Goal: Task Accomplishment & Management: Complete application form

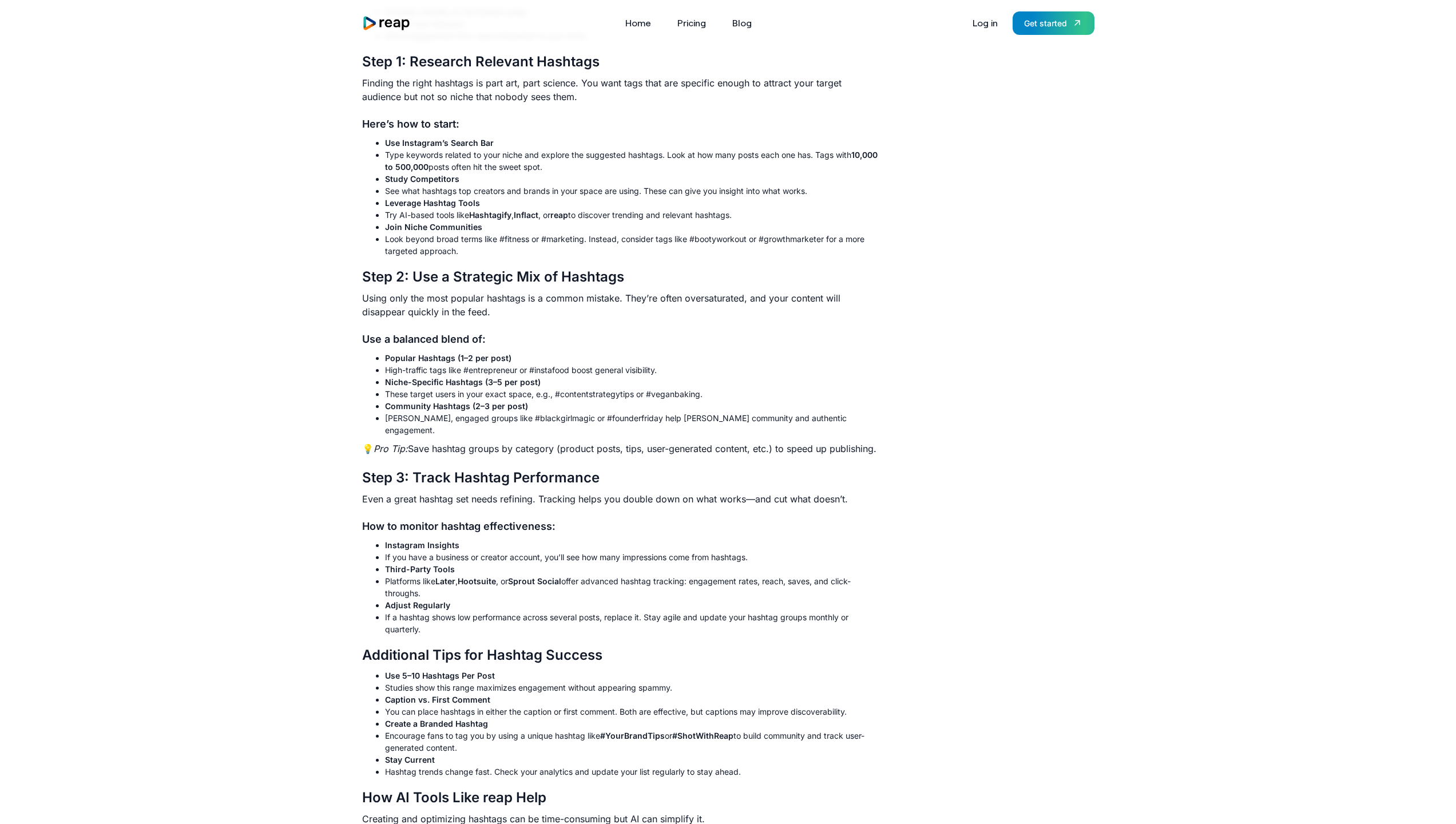
click at [982, 22] on link "Log in" at bounding box center [985, 23] width 36 height 19
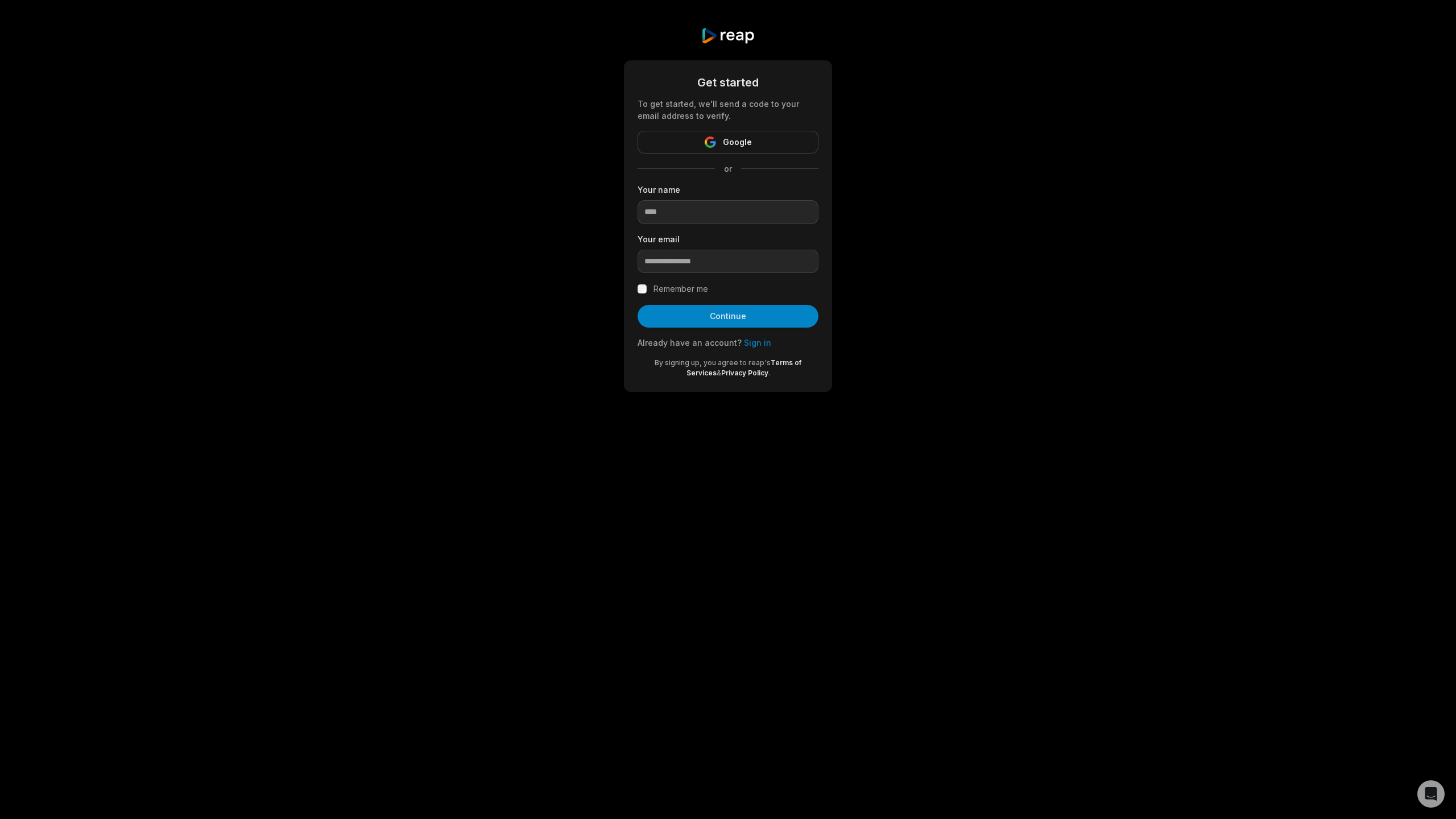
click at [788, 362] on link "Terms of Services" at bounding box center [744, 368] width 116 height 19
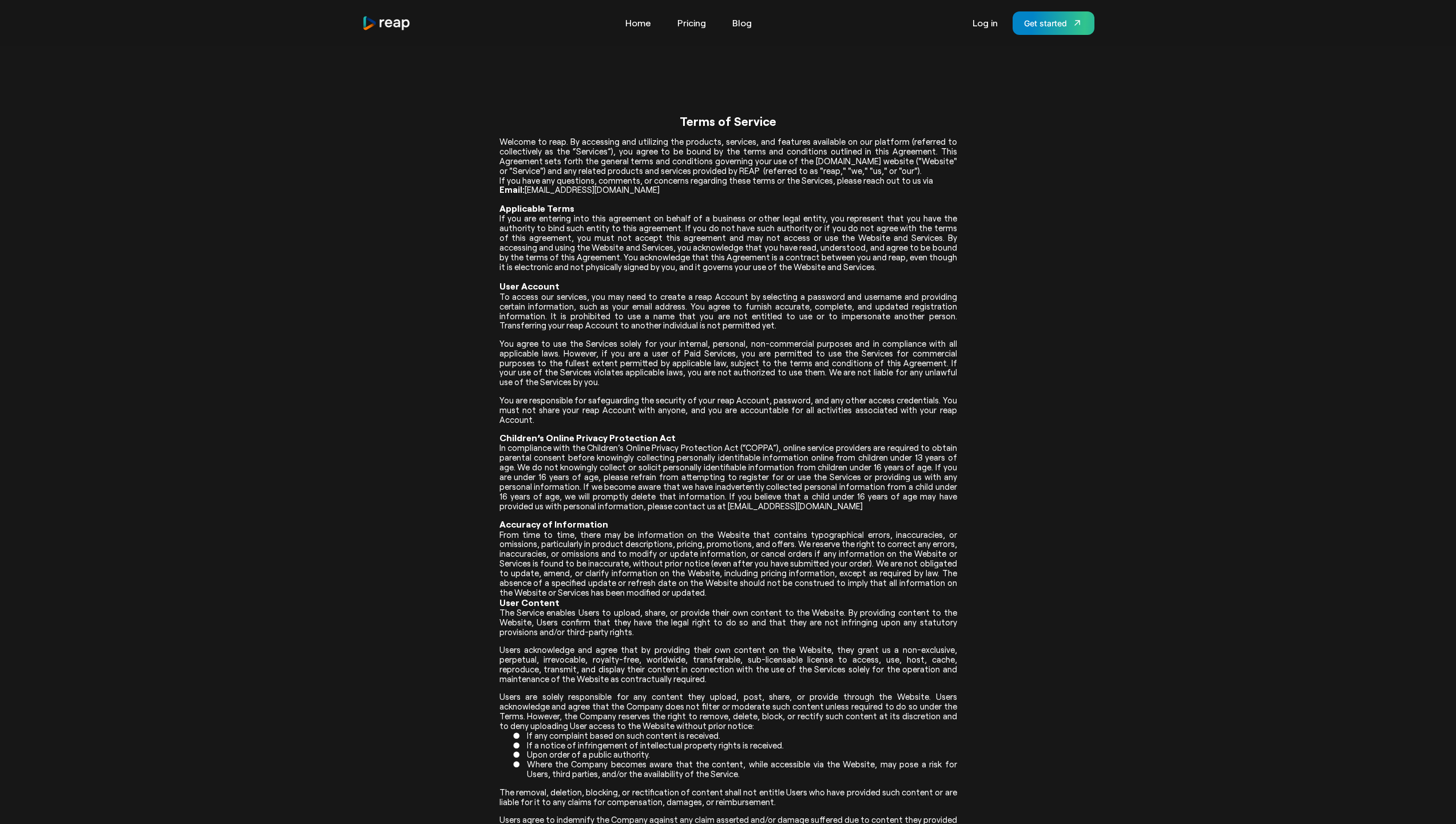
click at [987, 22] on link "Log in" at bounding box center [985, 23] width 36 height 19
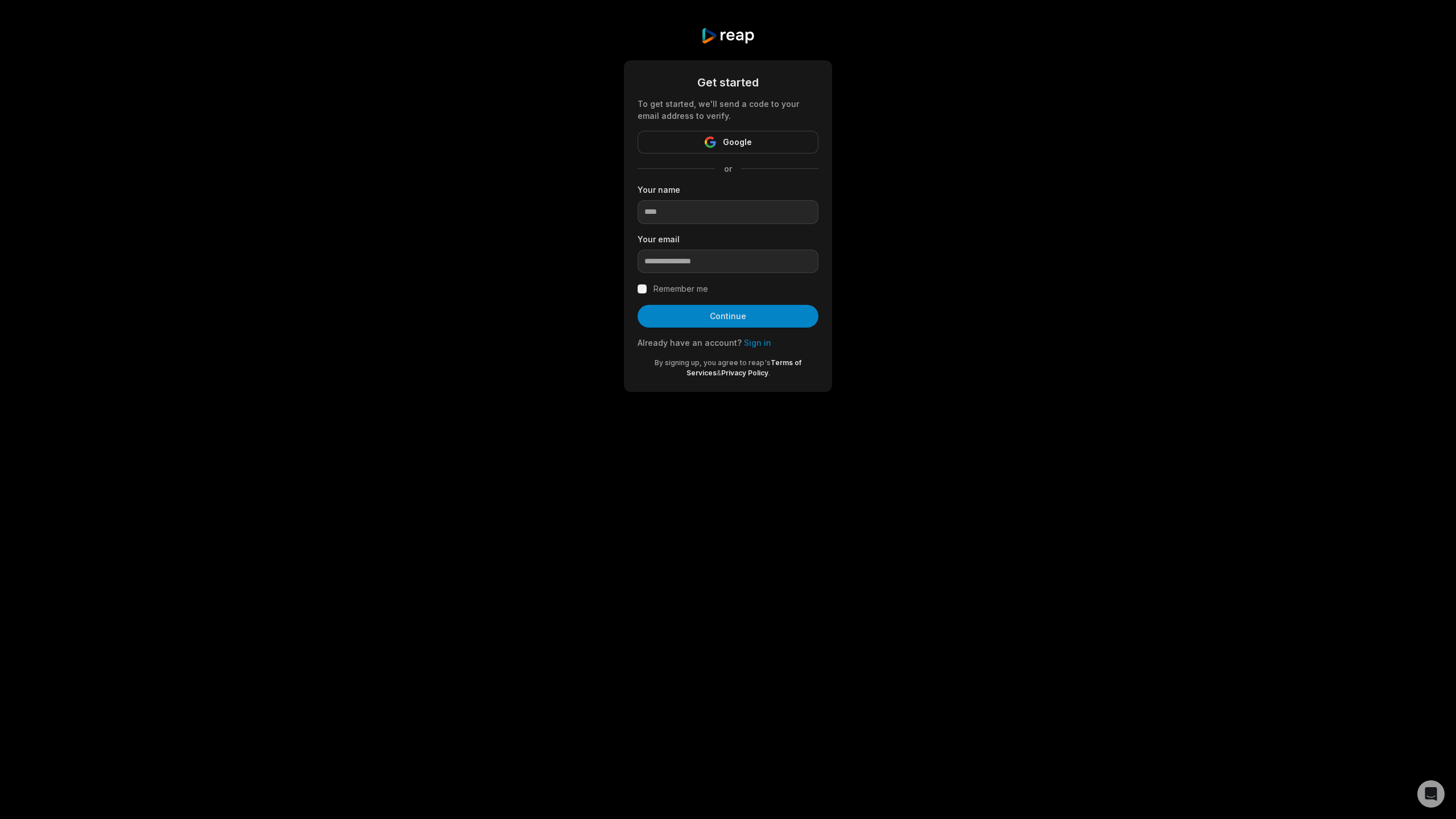
click at [748, 344] on link "Sign in" at bounding box center [757, 342] width 27 height 10
